Goal: Find contact information: Obtain details needed to contact an individual or organization

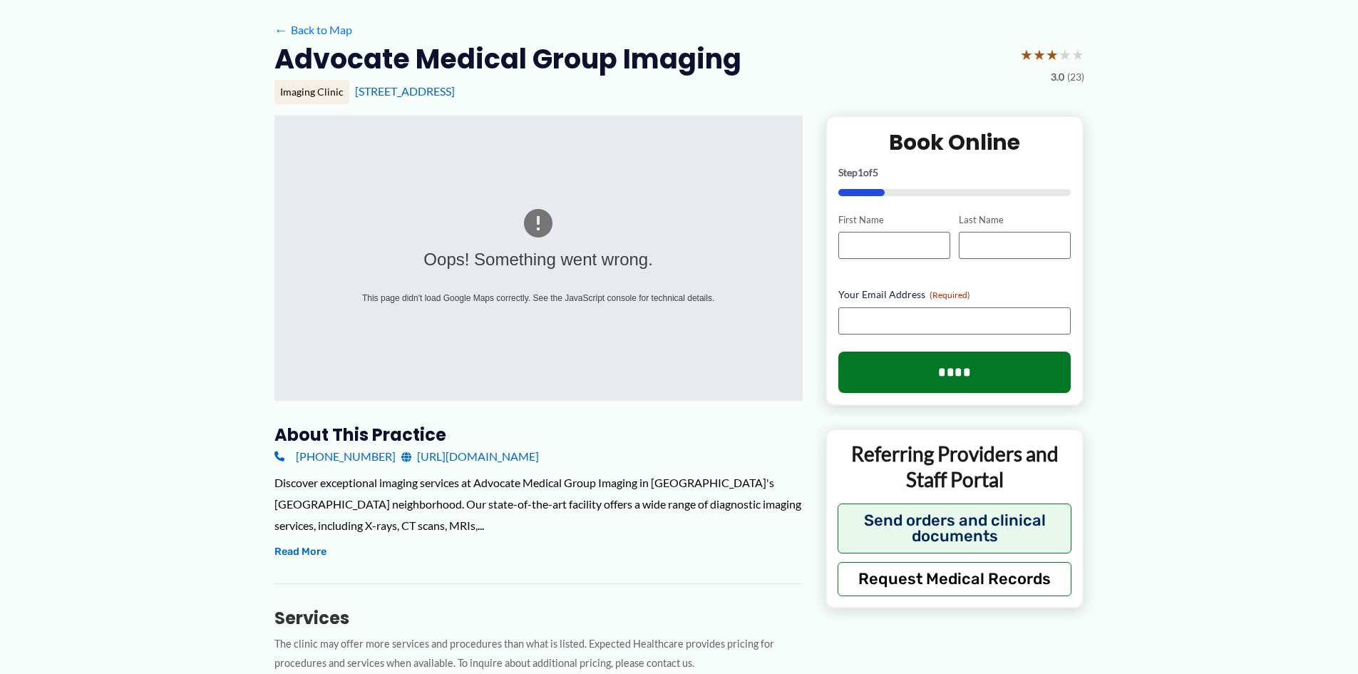
scroll to position [143, 0]
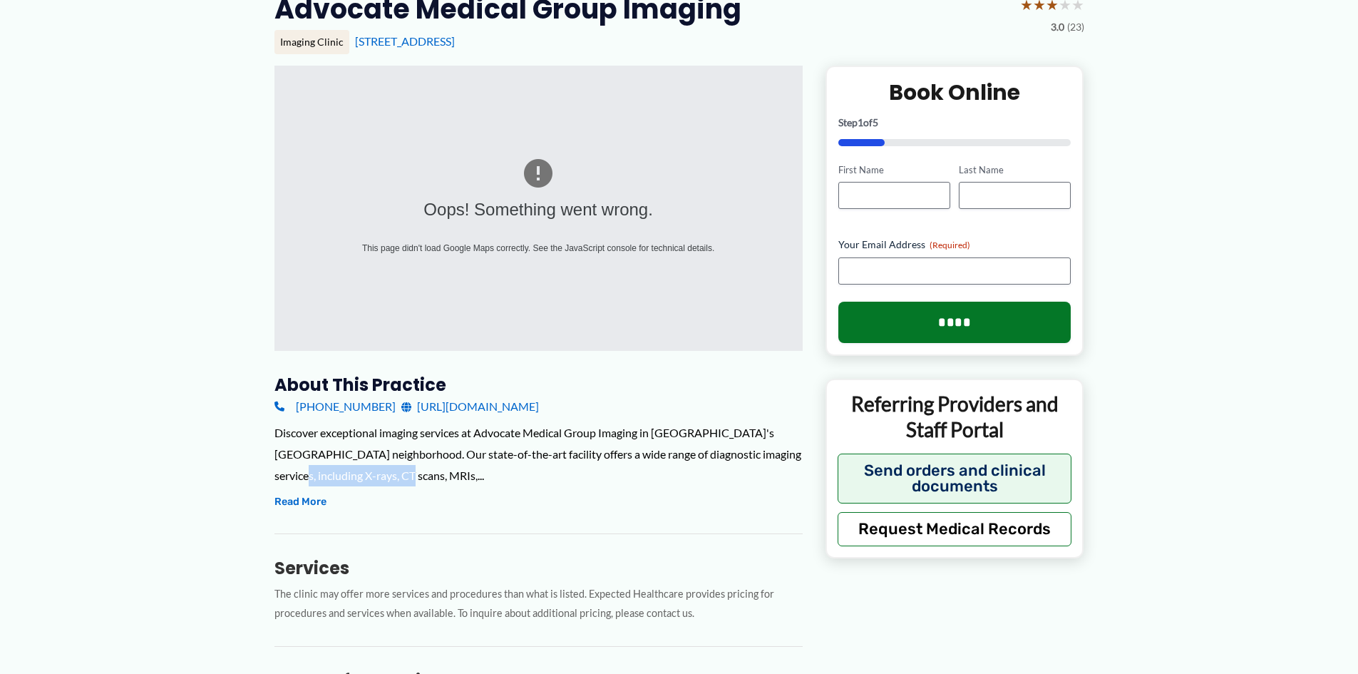
drag, startPoint x: 261, startPoint y: 466, endPoint x: 381, endPoint y: 472, distance: 119.9
click at [319, 508] on button "Read More" at bounding box center [300, 501] width 52 height 17
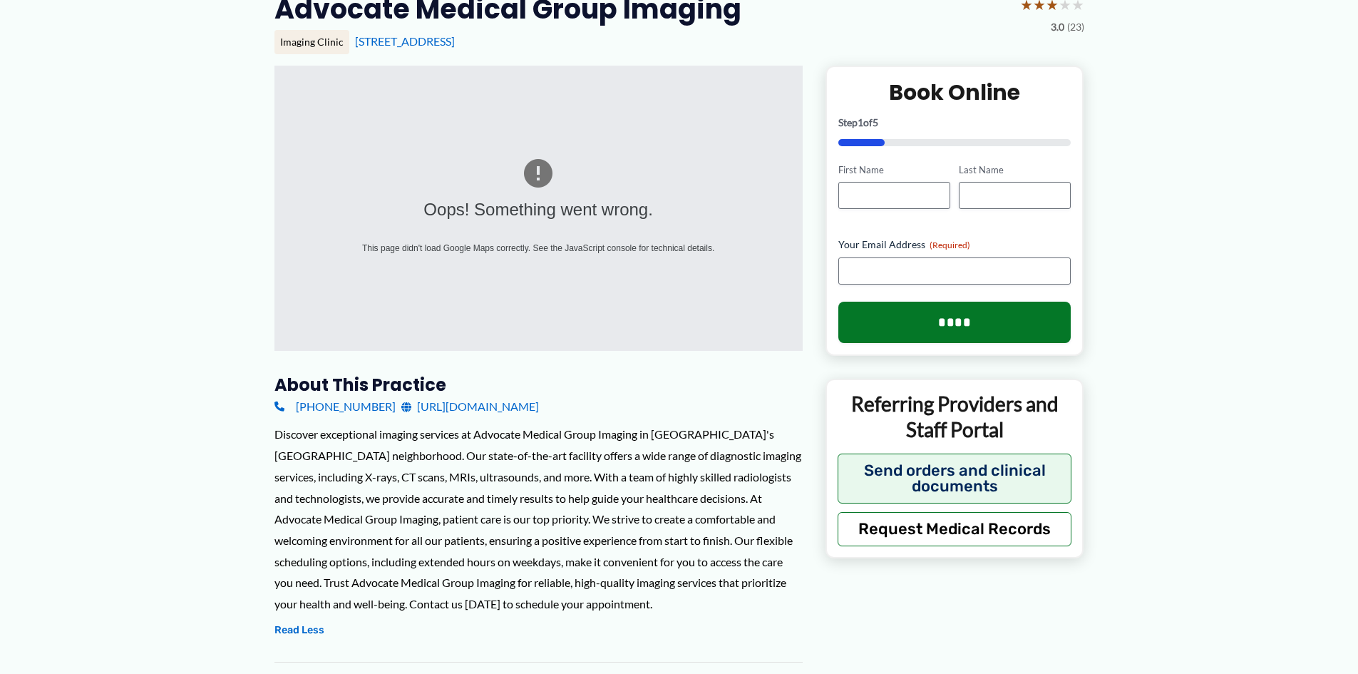
drag, startPoint x: 257, startPoint y: 406, endPoint x: 376, endPoint y: 413, distance: 119.3
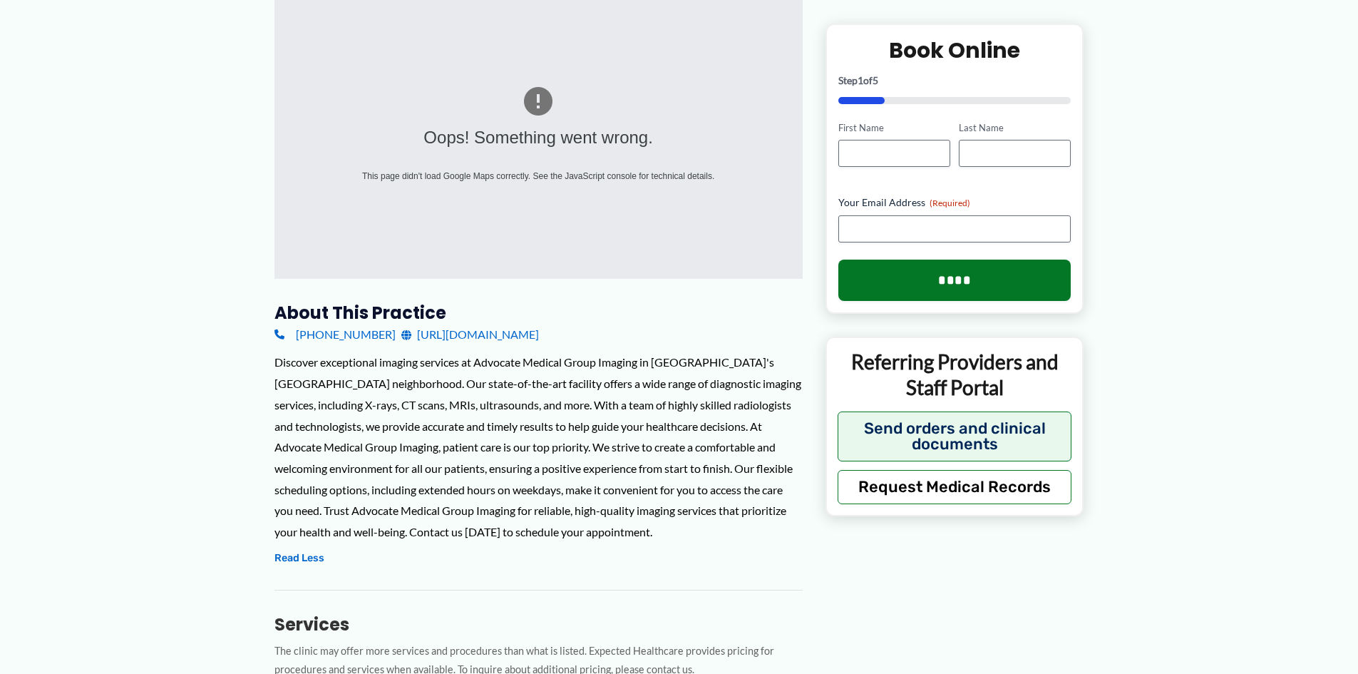
scroll to position [214, 0]
click at [401, 331] on link "[URL][DOMAIN_NAME]" at bounding box center [470, 334] width 138 height 21
click at [445, 460] on div "Discover exceptional imaging services at Advocate Medical Group Imaging in [GEO…" at bounding box center [538, 447] width 528 height 190
